Goal: Find specific page/section: Find specific page/section

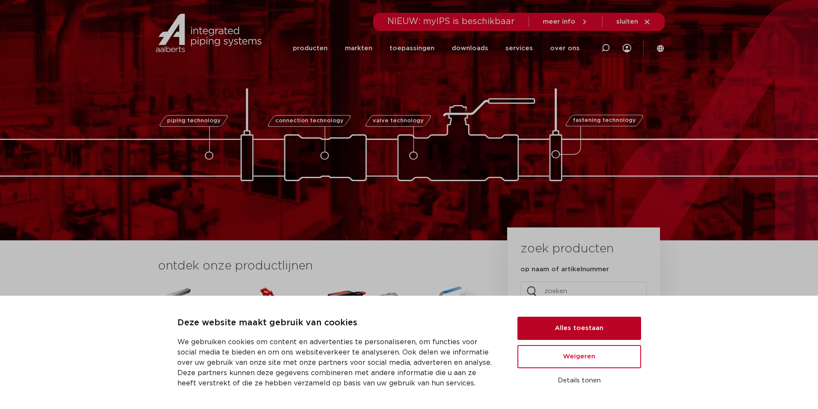
click at [629, 331] on button "Alles toestaan" at bounding box center [580, 328] width 124 height 23
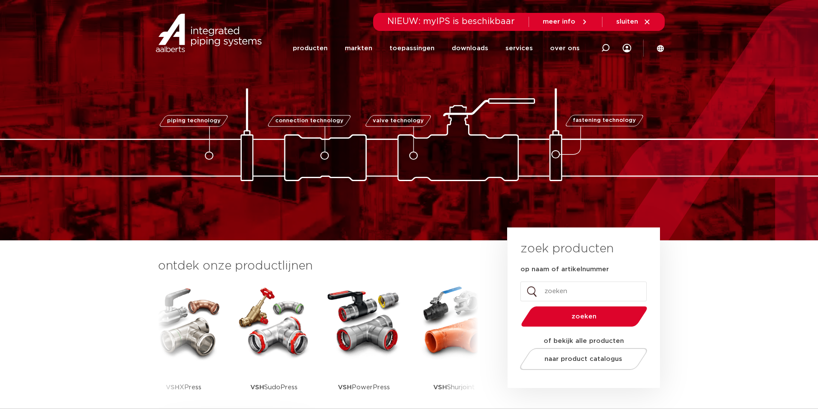
click at [566, 293] on input "op naam of artikelnummer" at bounding box center [584, 292] width 126 height 20
type input "polatis"
click at [518, 306] on button "zoeken" at bounding box center [584, 317] width 133 height 22
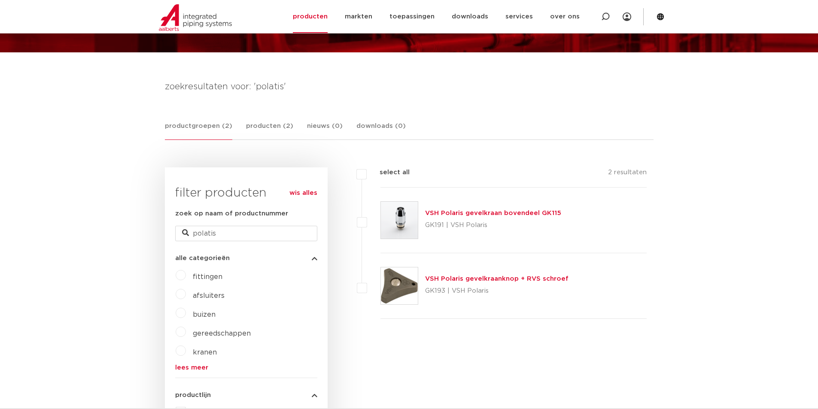
scroll to position [129, 0]
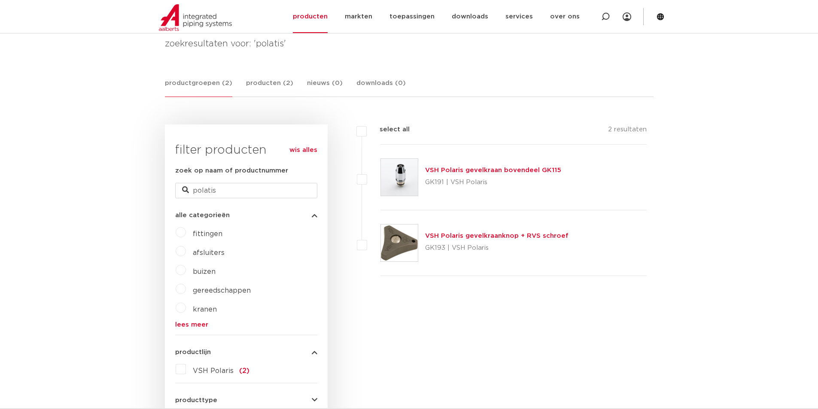
click at [188, 371] on label "VSH Polaris (2)" at bounding box center [218, 370] width 64 height 14
click at [0, 0] on input "VSH Polaris (2)" at bounding box center [0, 0] width 0 height 0
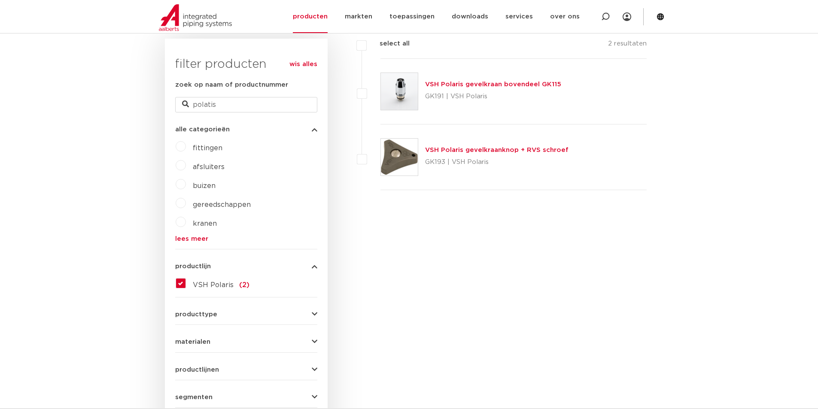
scroll to position [344, 0]
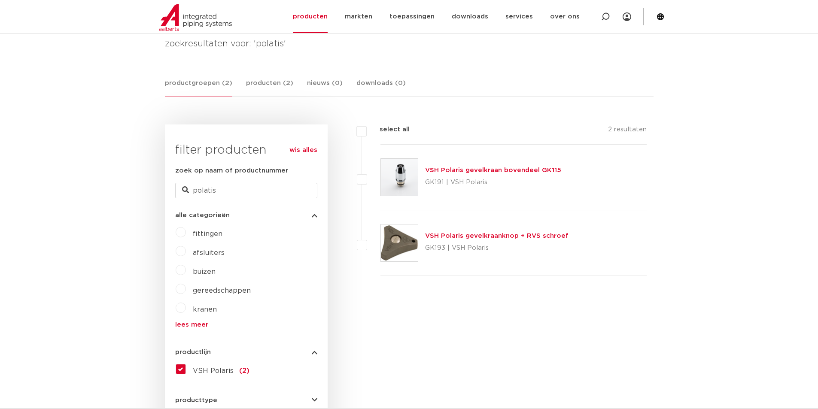
scroll to position [129, 0]
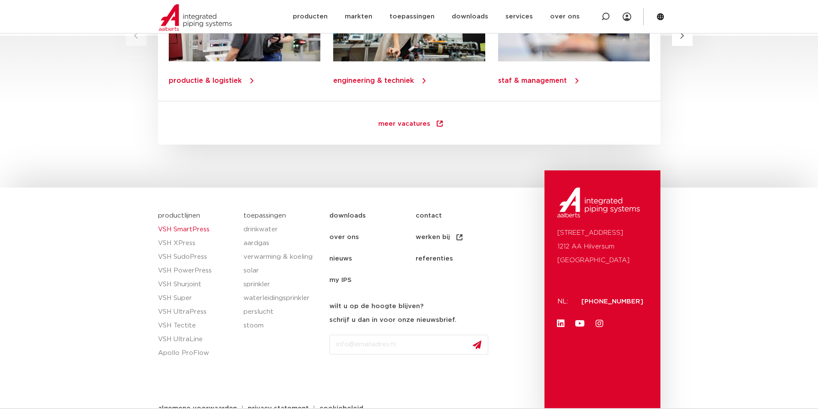
scroll to position [1221, 0]
